Goal: Complete application form

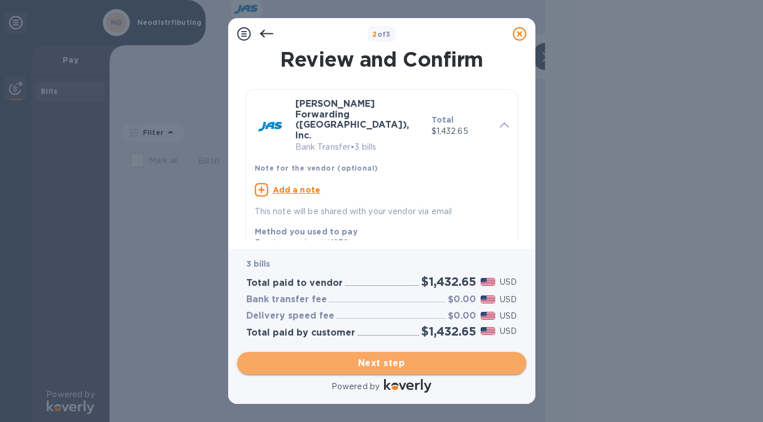
click at [364, 361] on span "Next step" at bounding box center [381, 363] width 271 height 14
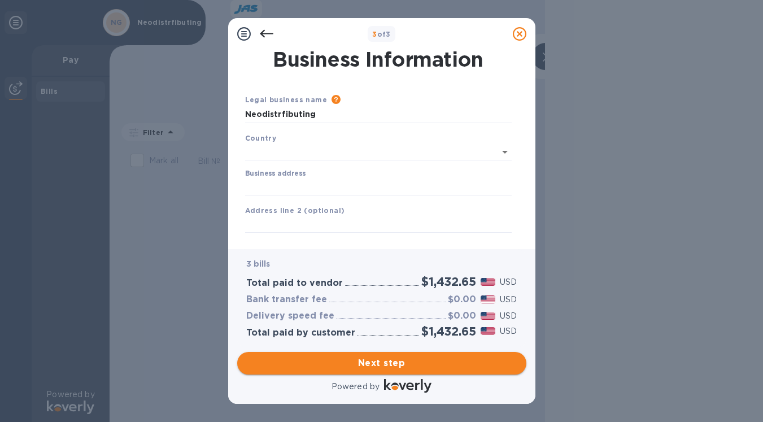
type input "[GEOGRAPHIC_DATA]"
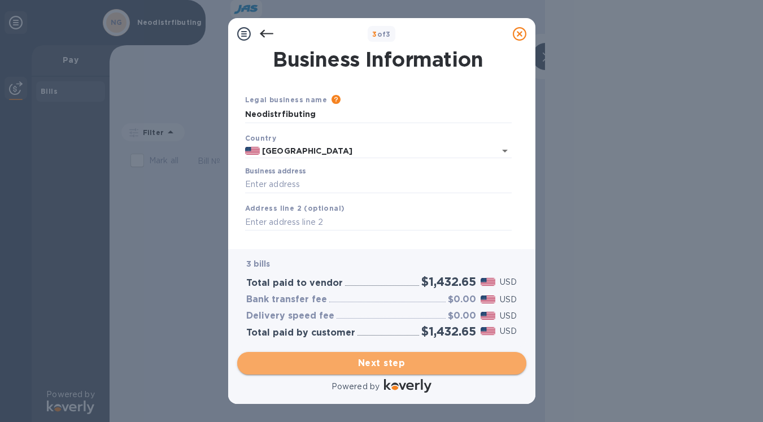
click at [364, 361] on span "Next step" at bounding box center [381, 363] width 271 height 14
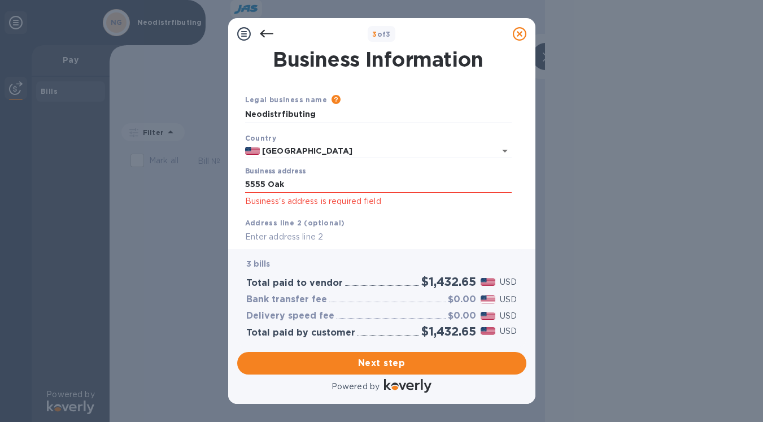
type input "[STREET_ADDRESS]"
type input "Norcross"
type input "GA"
type input "30093"
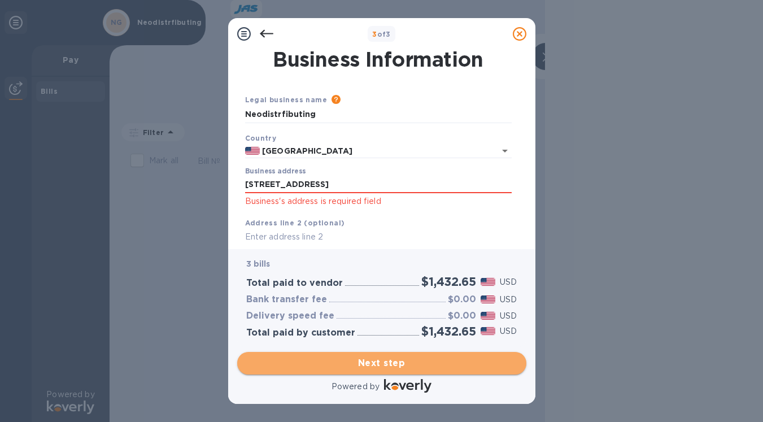
click at [400, 363] on span "Next step" at bounding box center [381, 363] width 271 height 14
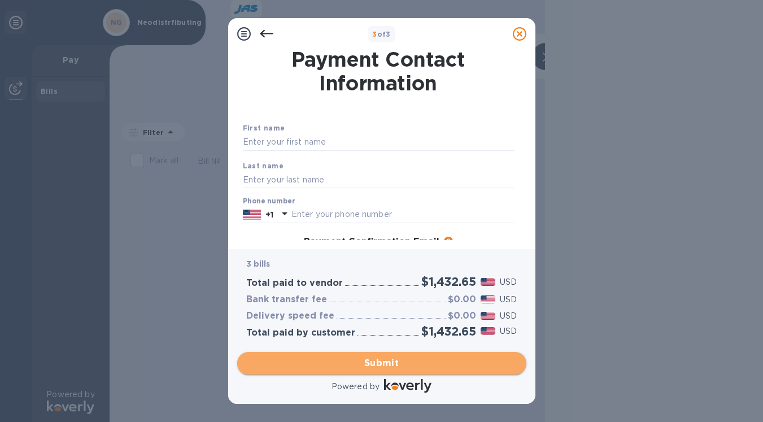
click at [389, 373] on button "Submit" at bounding box center [381, 363] width 289 height 23
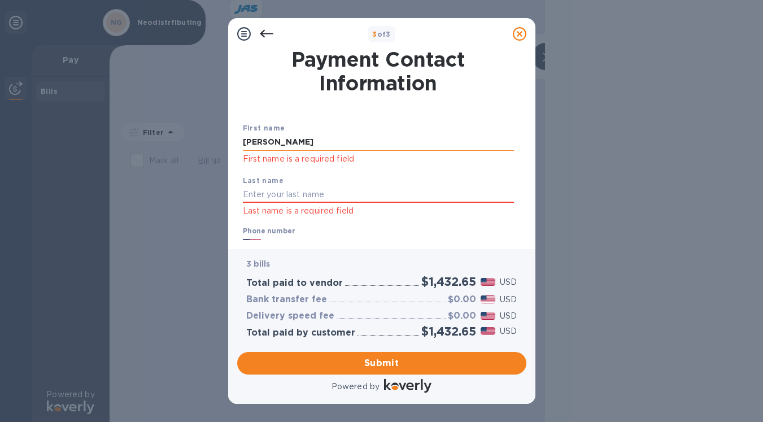
type input "[PERSON_NAME]"
type input "Garnier"
click at [274, 239] on div "+1" at bounding box center [269, 244] width 12 height 16
click at [261, 238] on div at bounding box center [252, 243] width 23 height 17
click at [264, 239] on div "+1" at bounding box center [269, 244] width 12 height 16
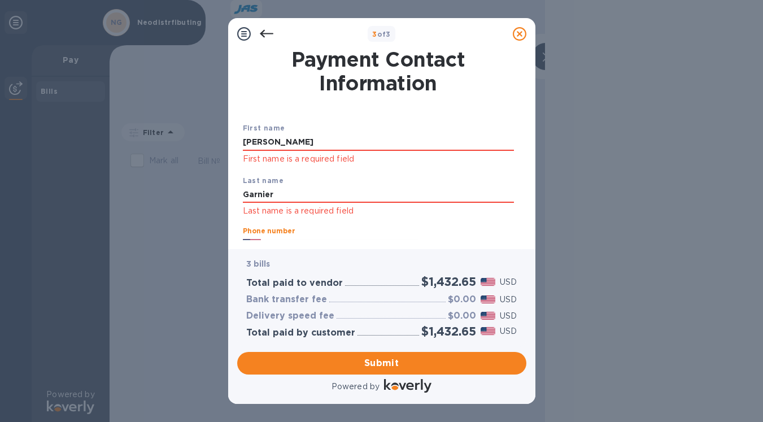
scroll to position [7, 0]
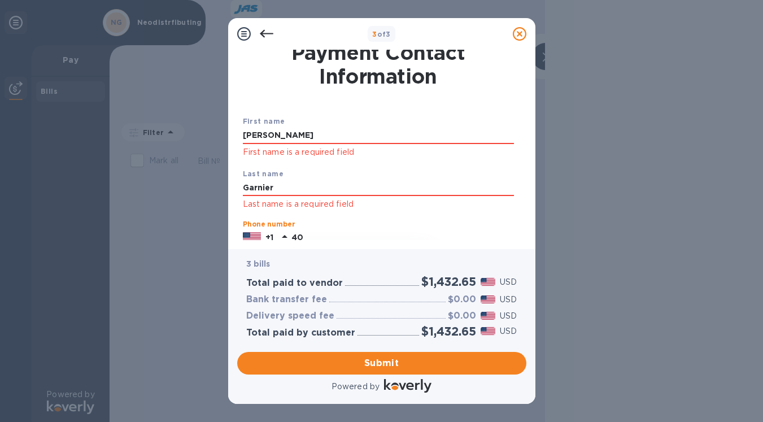
type input "404"
click at [308, 234] on input "4049159799" at bounding box center [402, 237] width 222 height 17
click at [302, 239] on input "4049159799" at bounding box center [402, 237] width 222 height 17
click at [309, 236] on input "4049159799" at bounding box center [402, 237] width 222 height 17
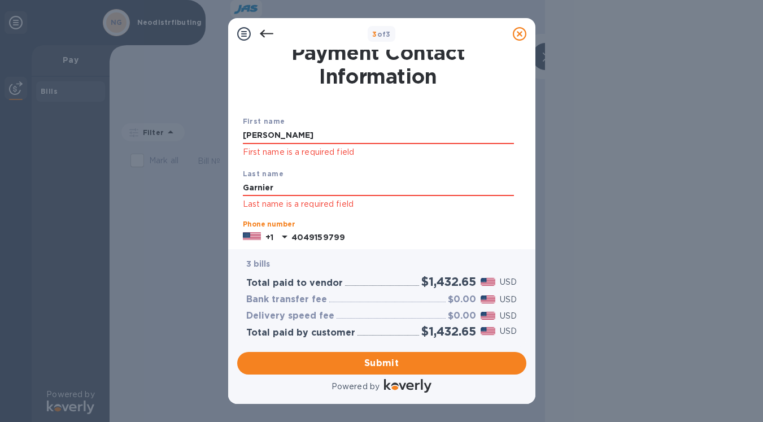
drag, startPoint x: 348, startPoint y: 233, endPoint x: 286, endPoint y: 237, distance: 62.8
click at [286, 237] on div "[PHONE_NUMBER]" at bounding box center [378, 237] width 271 height 17
type input "4049159799"
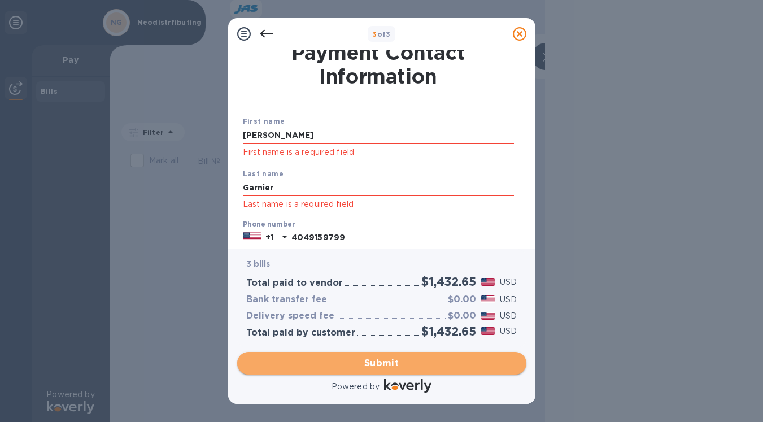
click at [326, 359] on span "Submit" at bounding box center [381, 363] width 271 height 14
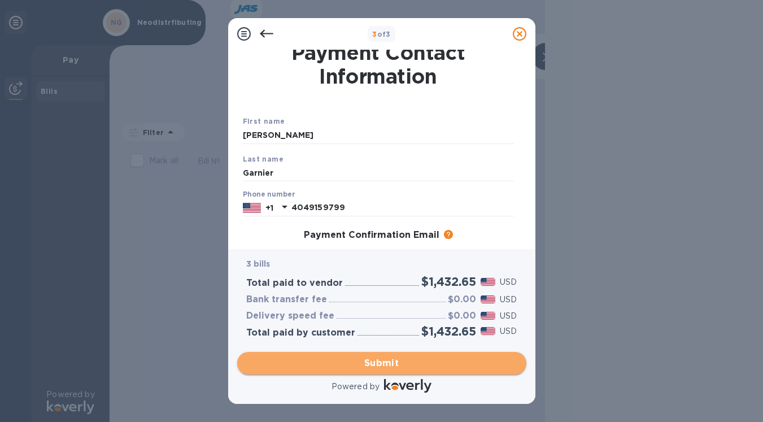
click at [326, 360] on span "Submit" at bounding box center [381, 363] width 271 height 14
click at [366, 359] on span "Submit" at bounding box center [381, 363] width 271 height 14
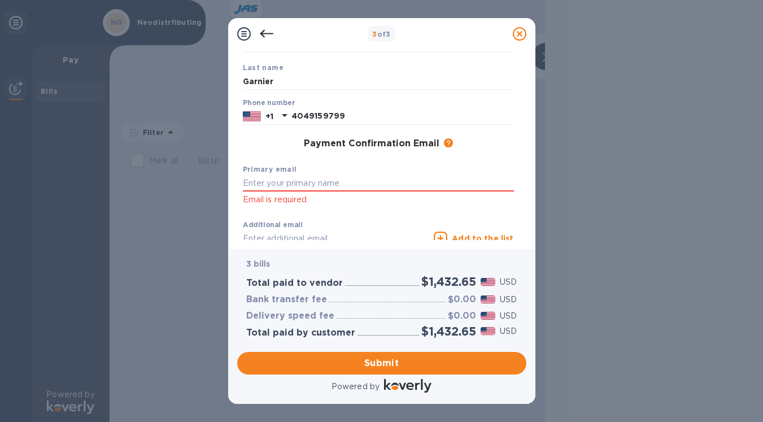
scroll to position [117, 0]
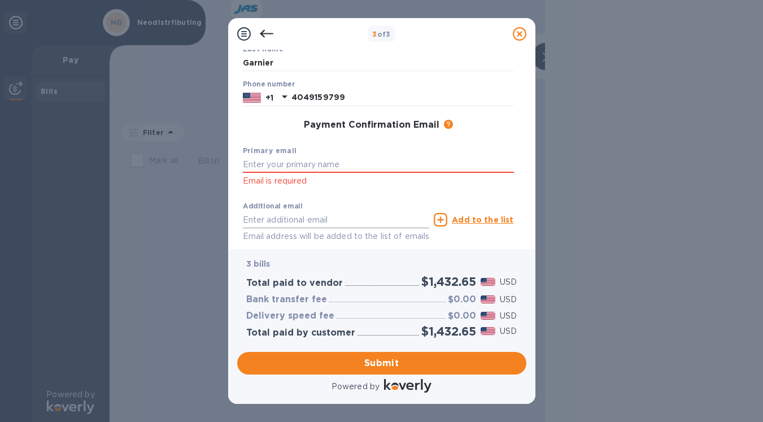
type input "[EMAIL_ADDRESS][DOMAIN_NAME]"
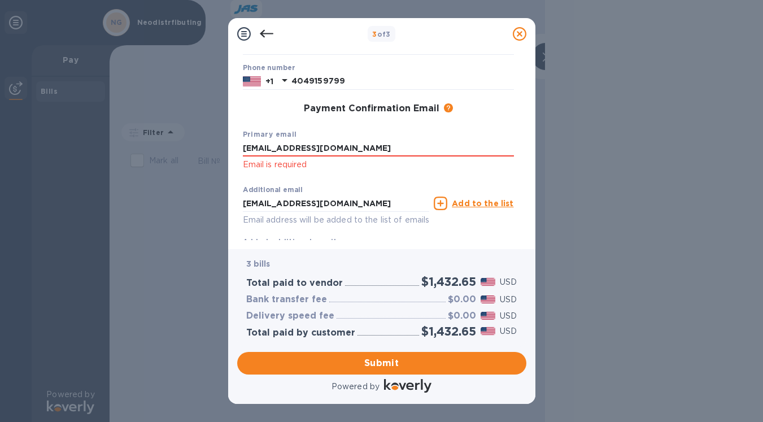
scroll to position [156, 0]
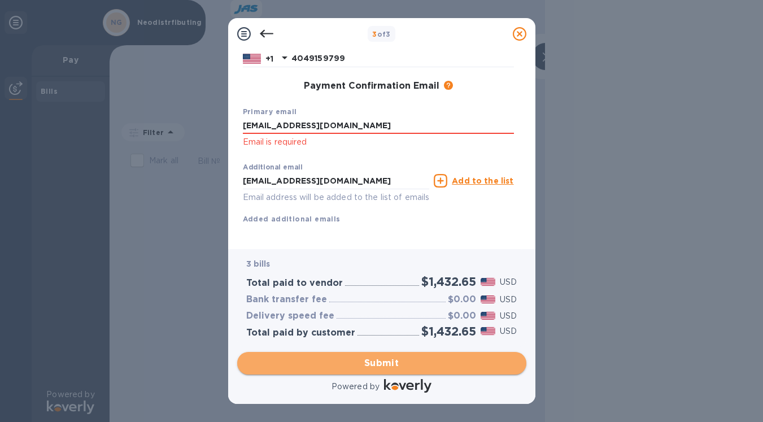
click at [369, 364] on span "Submit" at bounding box center [381, 363] width 271 height 14
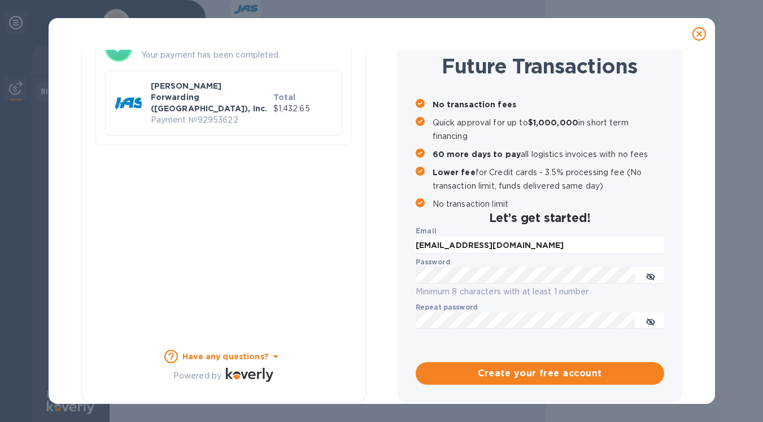
scroll to position [96, 0]
